Goal: Find specific page/section: Find specific page/section

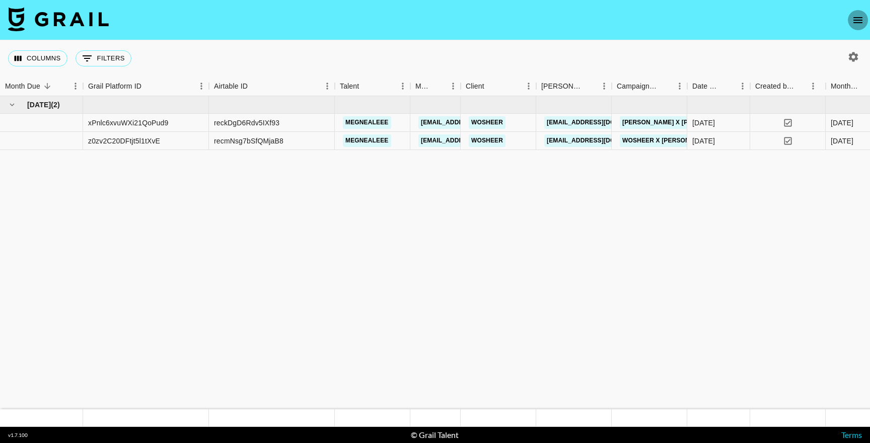
click at [859, 25] on icon "open drawer" at bounding box center [858, 20] width 12 height 12
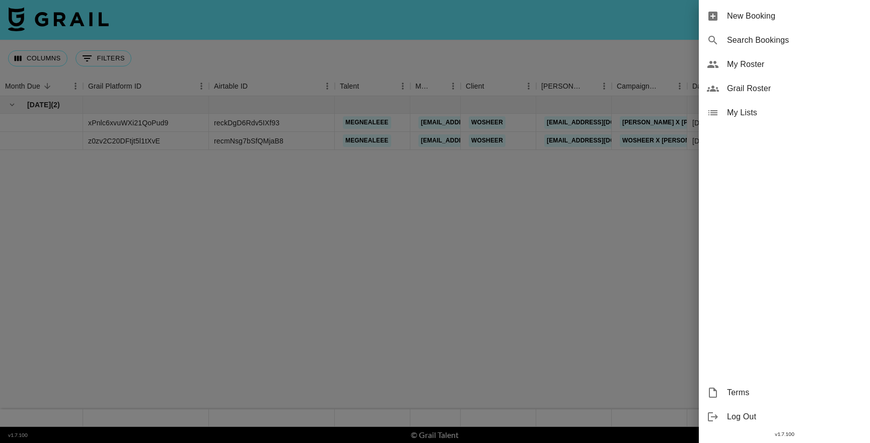
click at [767, 60] on span "My Roster" at bounding box center [794, 64] width 135 height 12
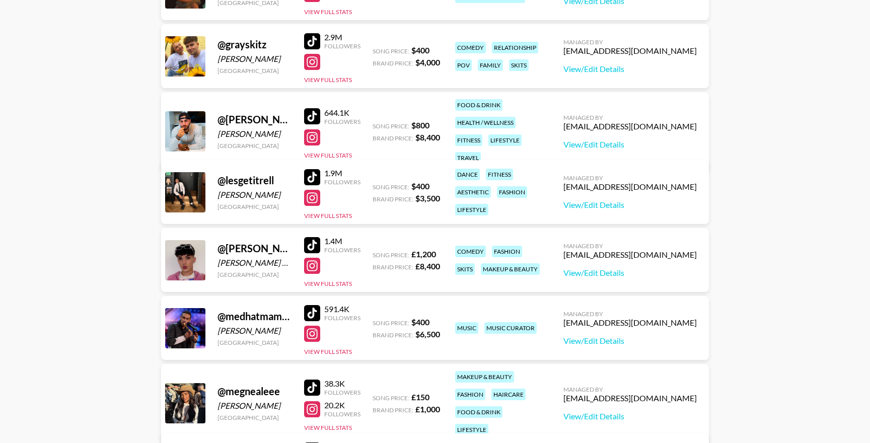
scroll to position [362, 0]
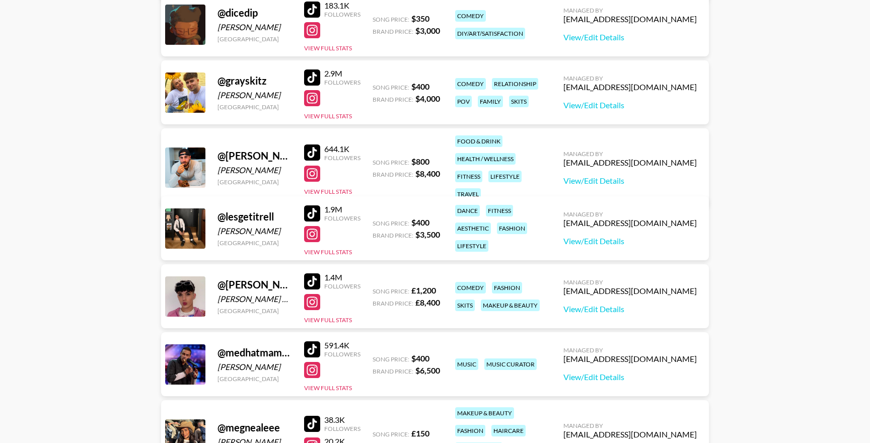
click at [312, 146] on div at bounding box center [312, 153] width 16 height 16
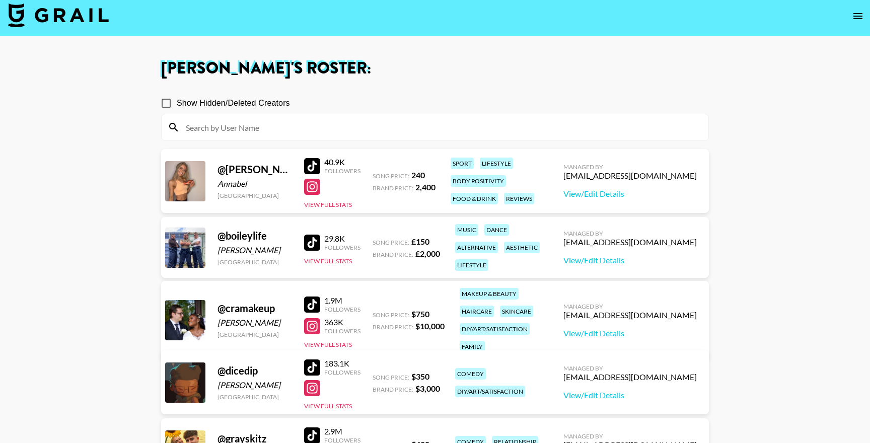
scroll to position [0, 0]
